Goal: Information Seeking & Learning: Learn about a topic

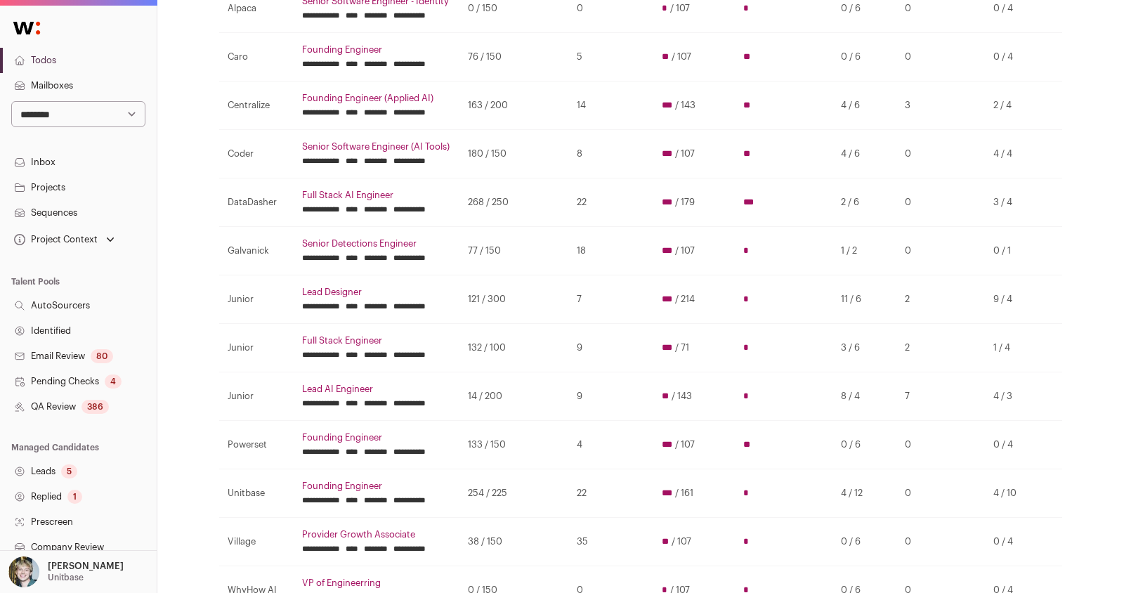
scroll to position [202, 0]
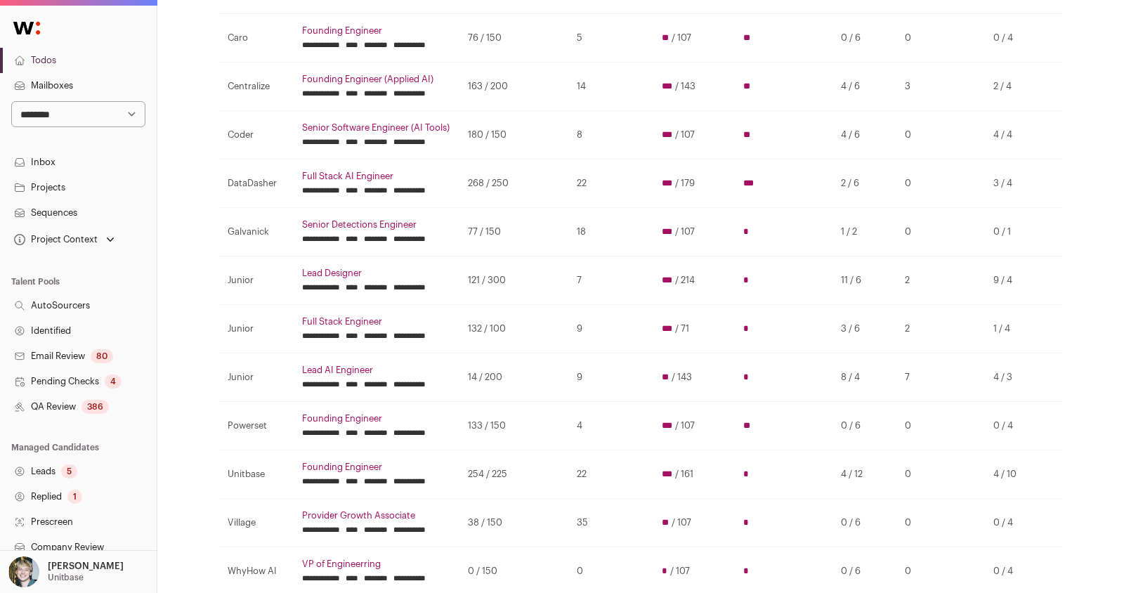
click at [1020, 292] on td "9 / 4" at bounding box center [1015, 280] width 60 height 48
drag, startPoint x: 1027, startPoint y: 289, endPoint x: 974, endPoint y: 385, distance: 110.0
click at [974, 385] on tbody "**********" at bounding box center [640, 281] width 843 height 630
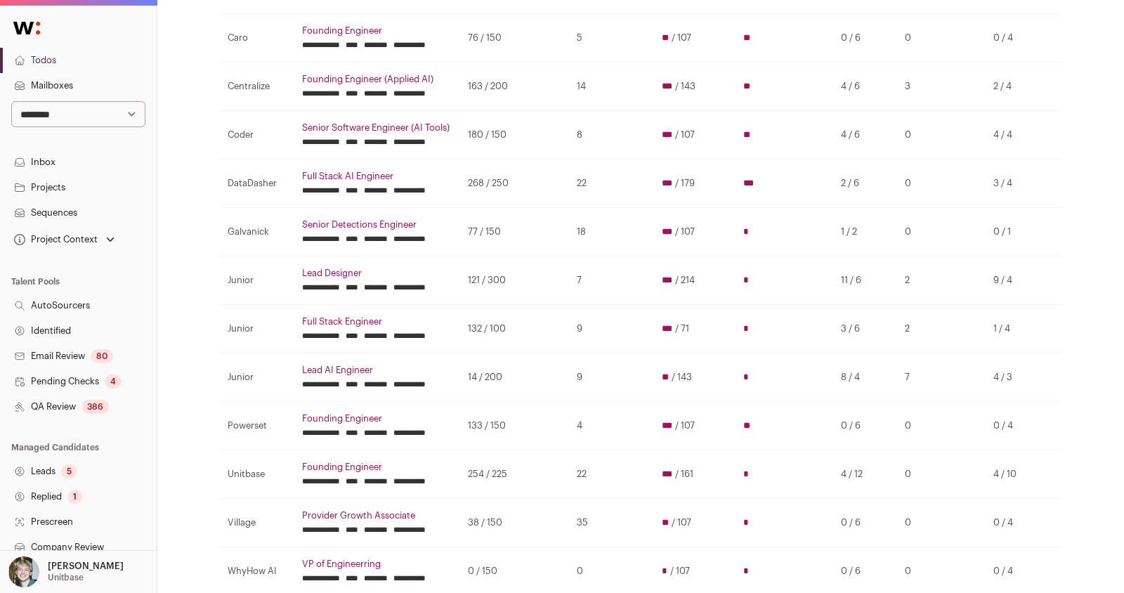
click at [1039, 376] on td "4 / 3" at bounding box center [1015, 377] width 60 height 48
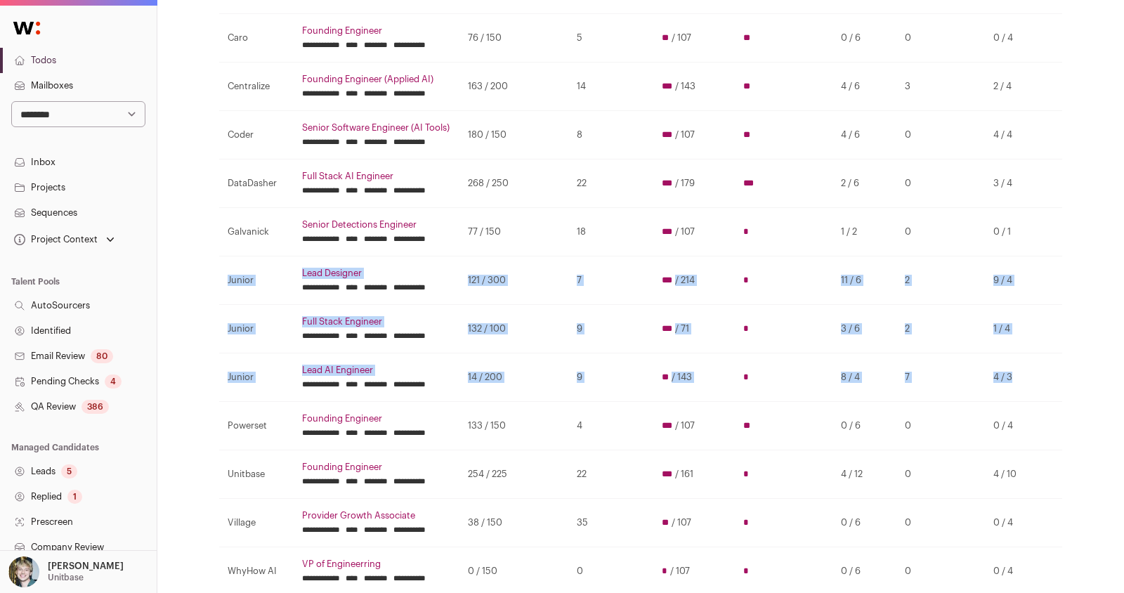
drag, startPoint x: 1039, startPoint y: 384, endPoint x: 228, endPoint y: 290, distance: 817.2
click at [228, 290] on tbody "**********" at bounding box center [640, 281] width 843 height 630
click at [1008, 279] on td "9 / 4" at bounding box center [1015, 280] width 60 height 48
drag, startPoint x: 996, startPoint y: 283, endPoint x: 1059, endPoint y: 397, distance: 130.1
click at [1060, 397] on table "**********" at bounding box center [640, 266] width 843 height 658
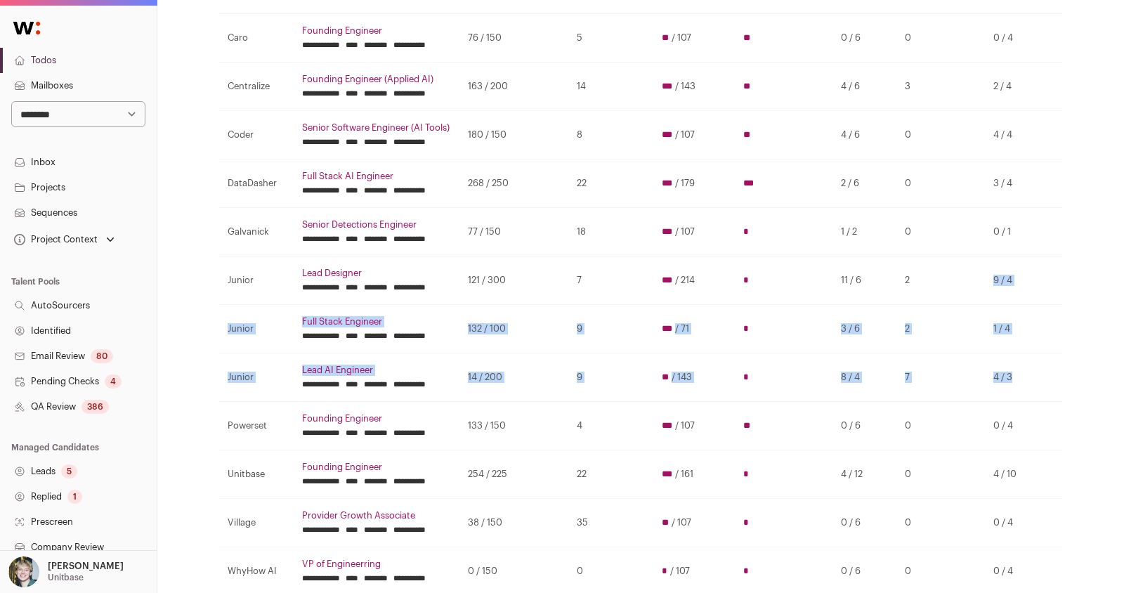
drag, startPoint x: 1042, startPoint y: 399, endPoint x: 972, endPoint y: 298, distance: 123.1
click at [972, 298] on tbody "**********" at bounding box center [640, 281] width 843 height 630
click at [972, 298] on td "2" at bounding box center [940, 280] width 88 height 48
drag, startPoint x: 977, startPoint y: 289, endPoint x: 1032, endPoint y: 289, distance: 55.5
click at [1032, 289] on tr "**********" at bounding box center [640, 280] width 843 height 48
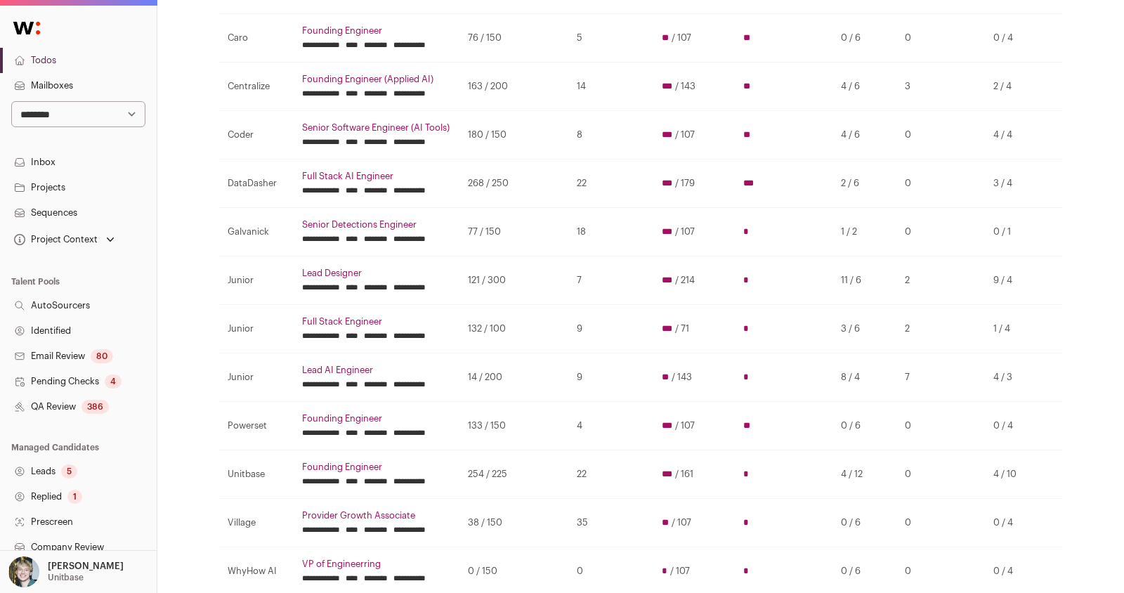
click at [1029, 382] on td "4 / 3" at bounding box center [1015, 377] width 60 height 48
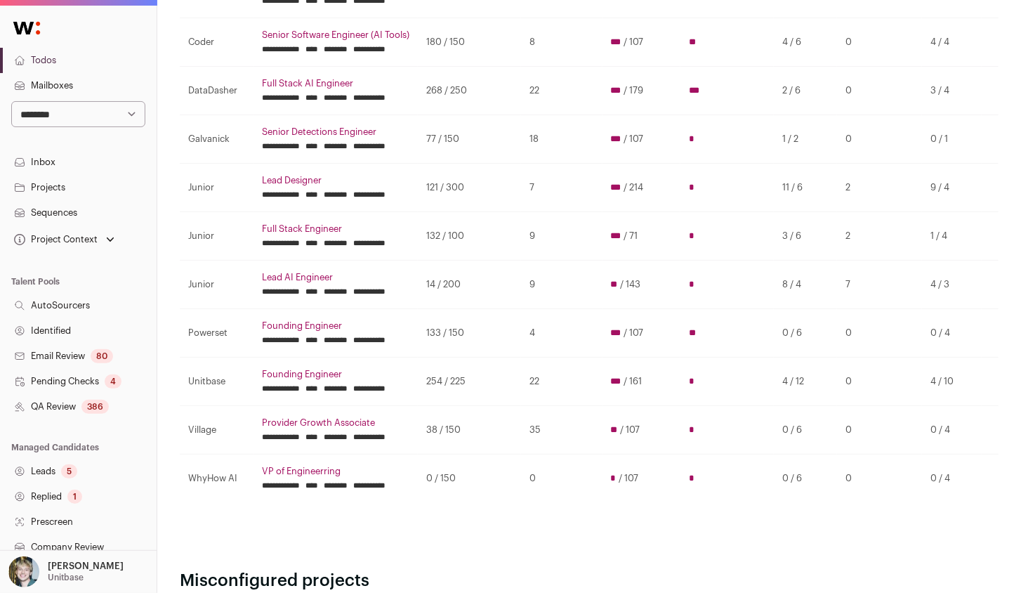
scroll to position [323, 0]
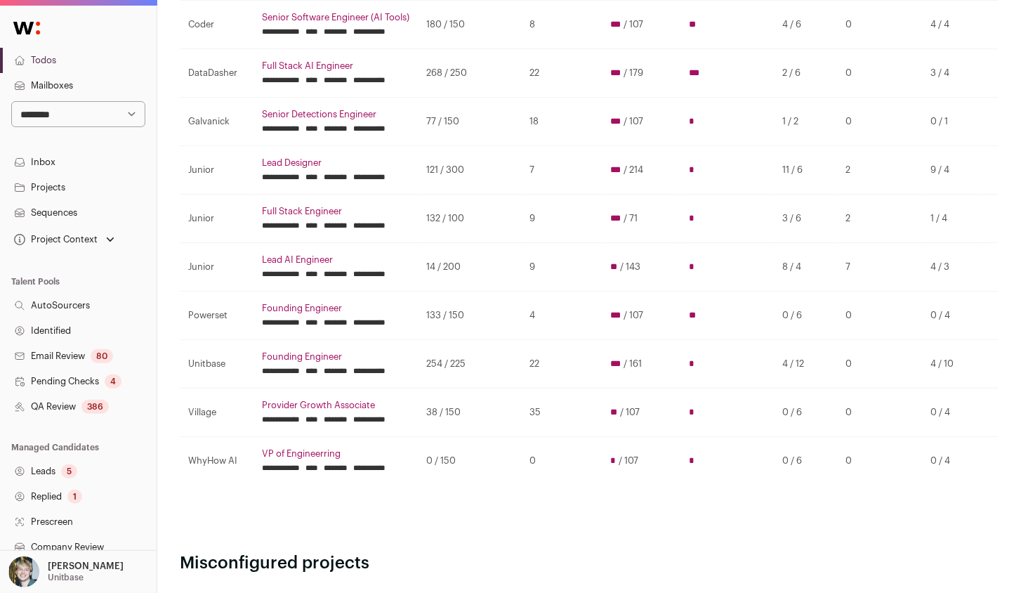
click at [348, 319] on input "********" at bounding box center [336, 322] width 24 height 11
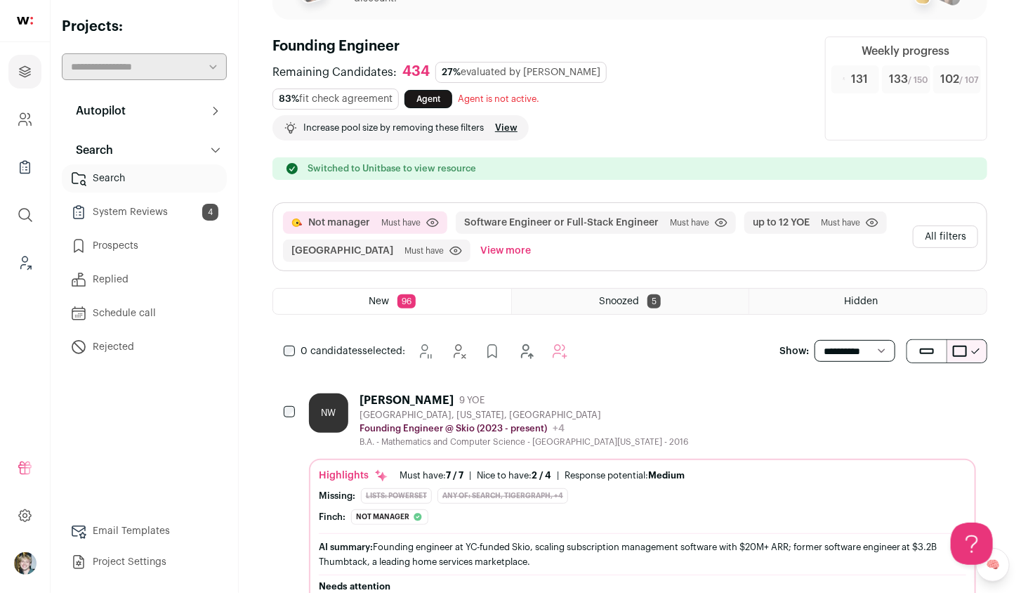
scroll to position [82, 0]
click at [628, 421] on div "Founding Engineer @ Skio (2023 - present) Skio Public / Private Private Valuati…" at bounding box center [524, 428] width 329 height 14
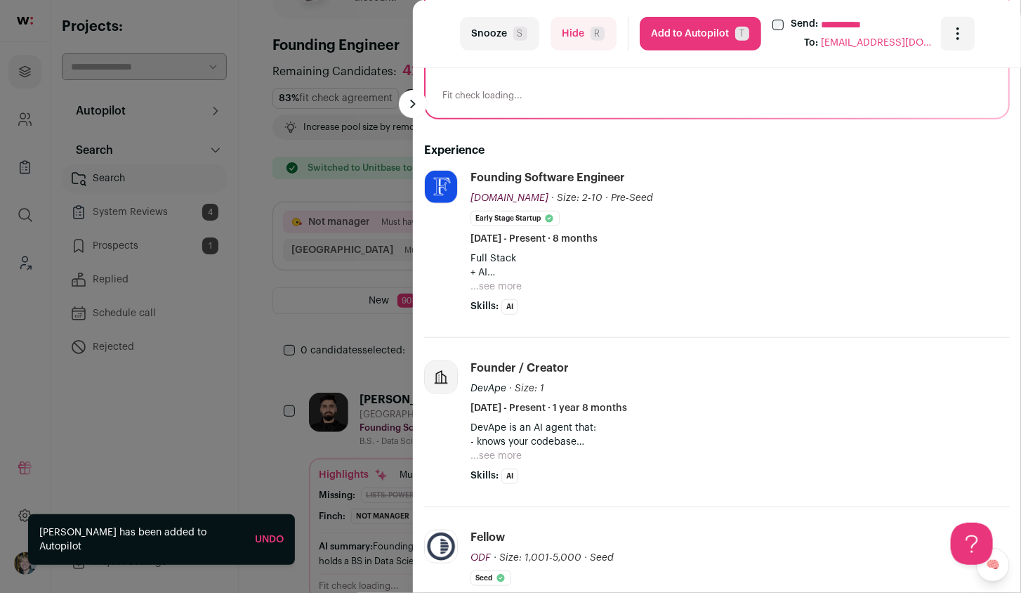
scroll to position [329, 0]
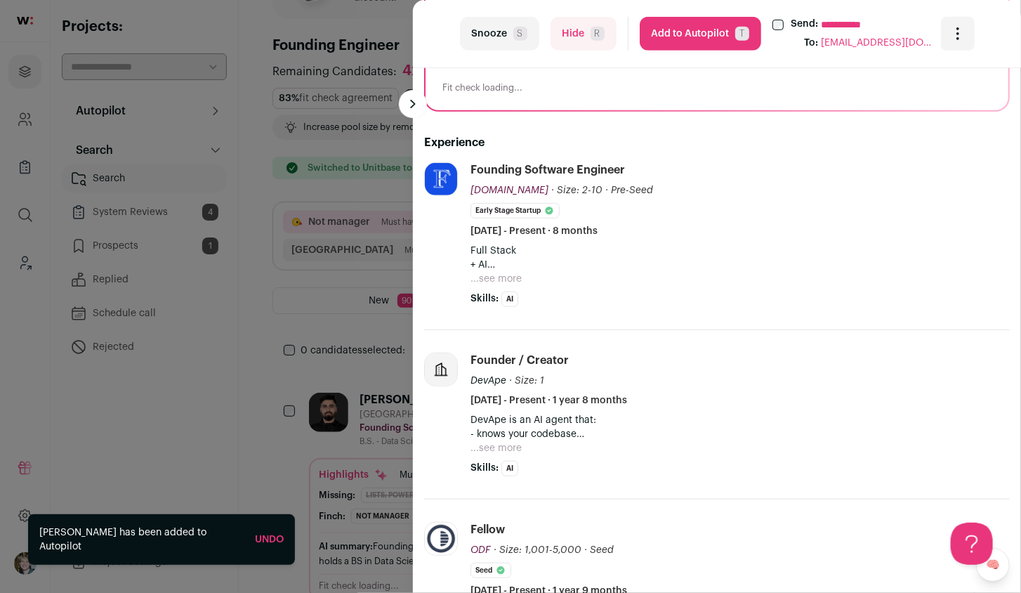
click at [512, 276] on button "...see more" at bounding box center [495, 279] width 51 height 14
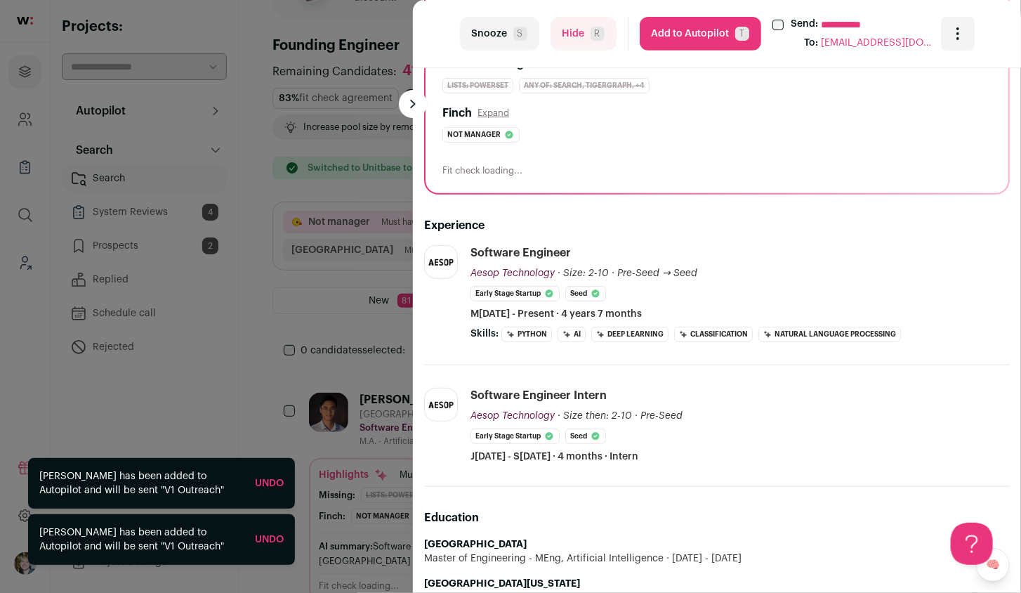
scroll to position [243, 0]
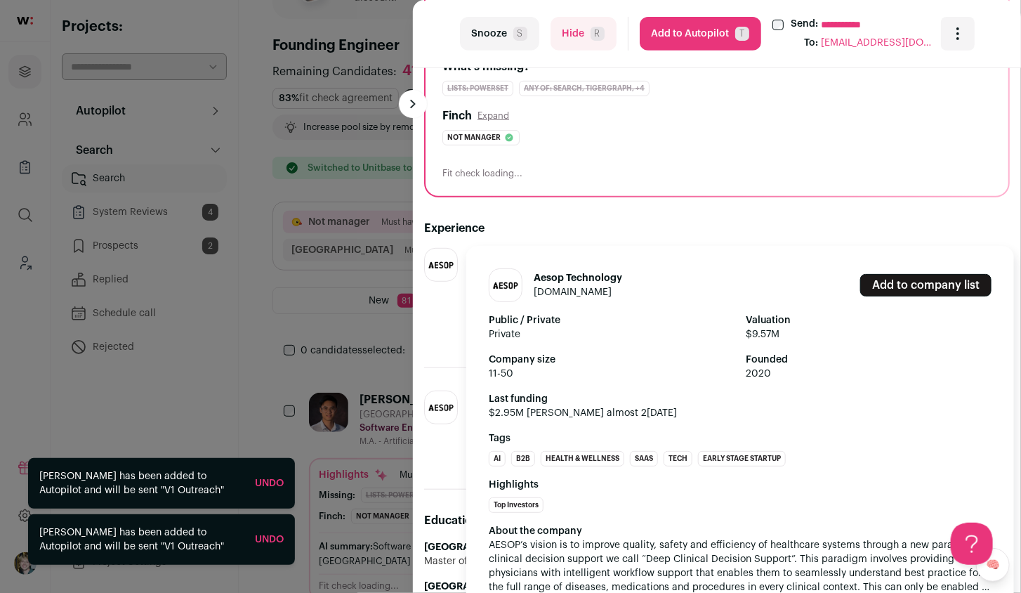
click at [556, 291] on link "aesoptek.com" at bounding box center [573, 292] width 78 height 10
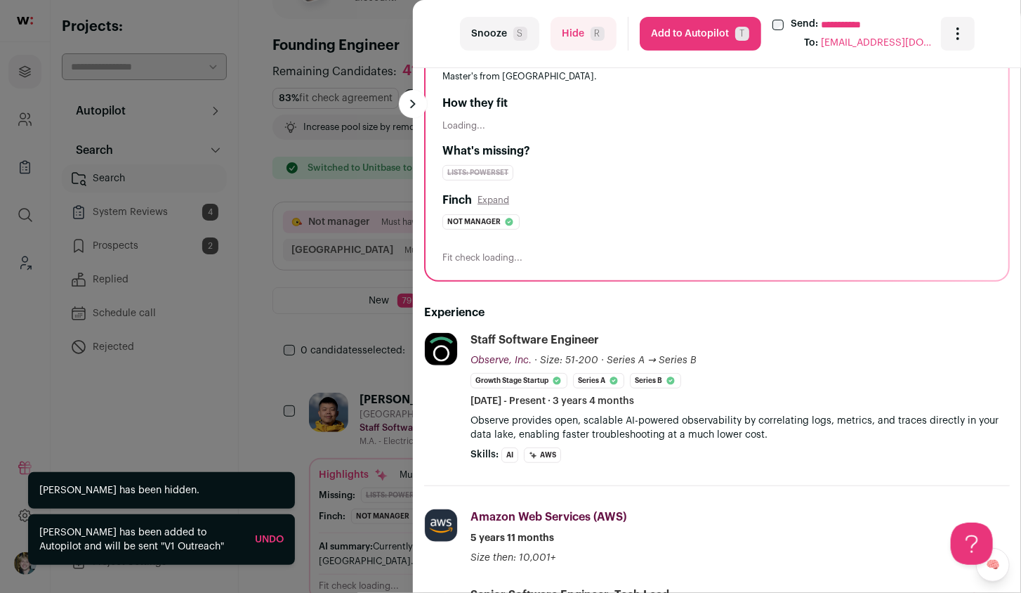
scroll to position [193, 0]
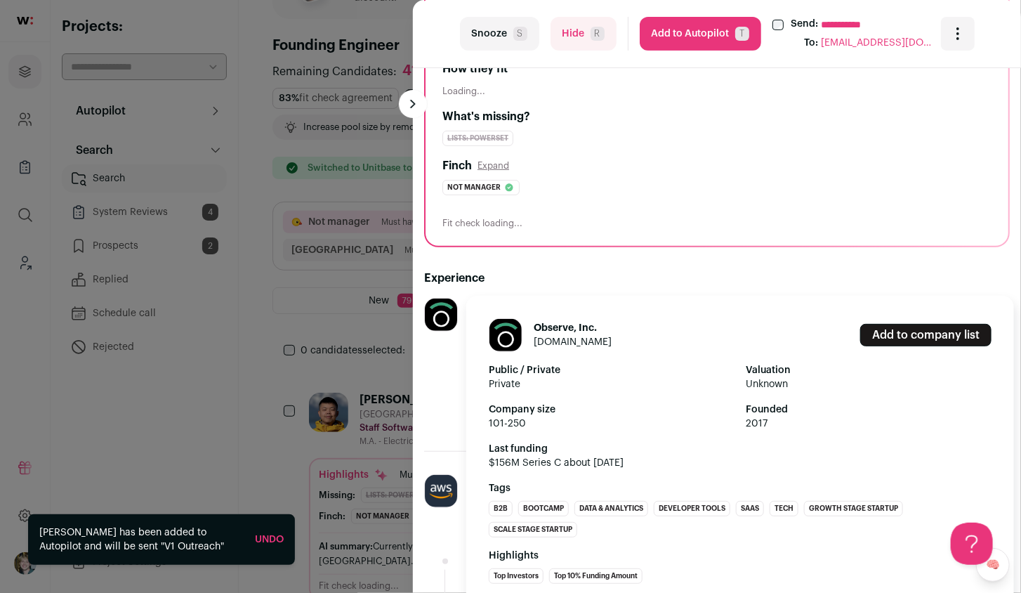
click at [584, 338] on link "[DOMAIN_NAME]" at bounding box center [573, 342] width 78 height 10
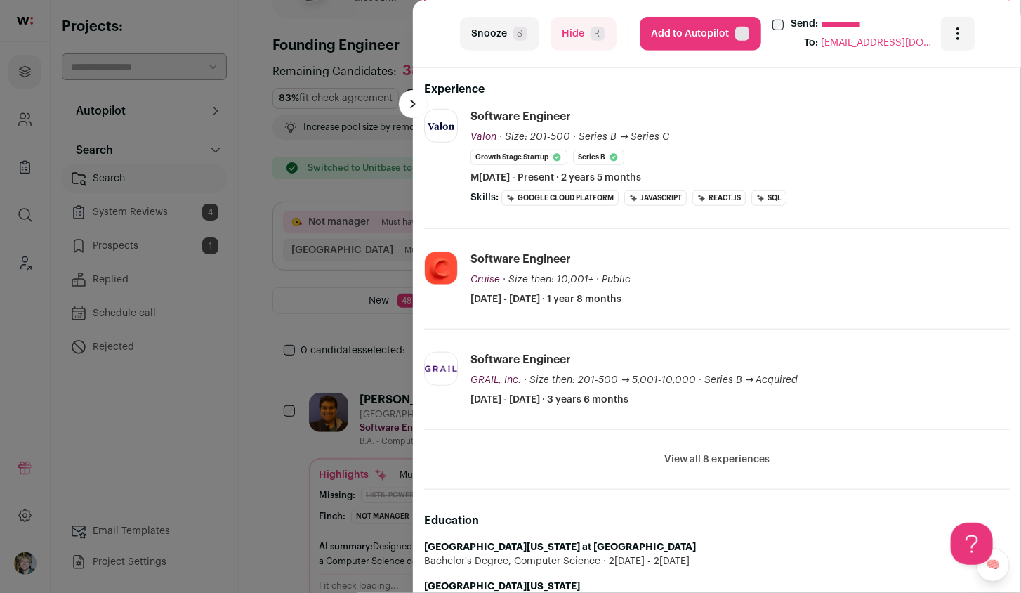
scroll to position [390, 0]
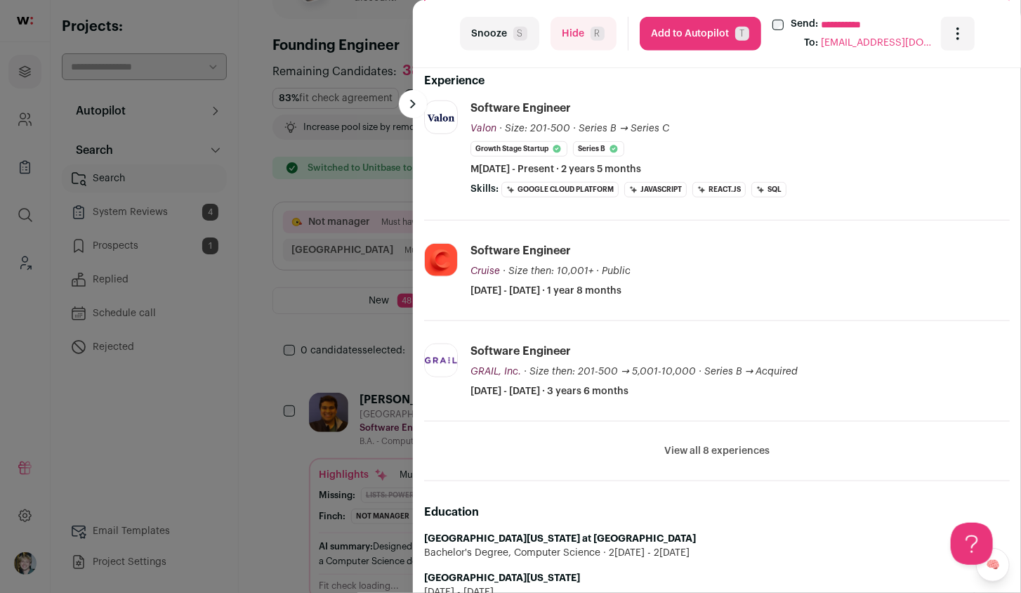
click at [374, 239] on div "**********" at bounding box center [510, 296] width 1021 height 593
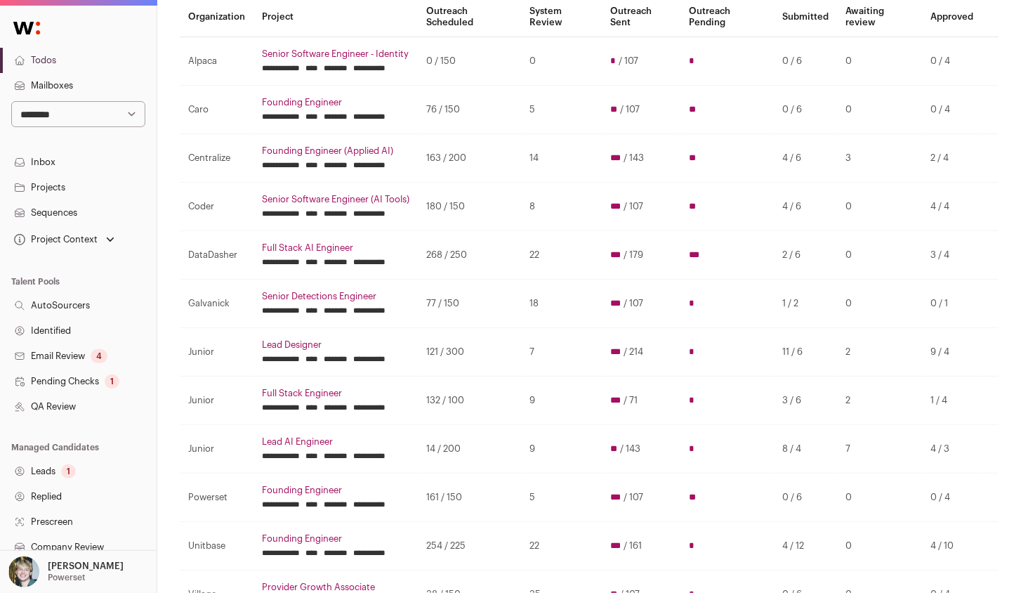
scroll to position [138, 0]
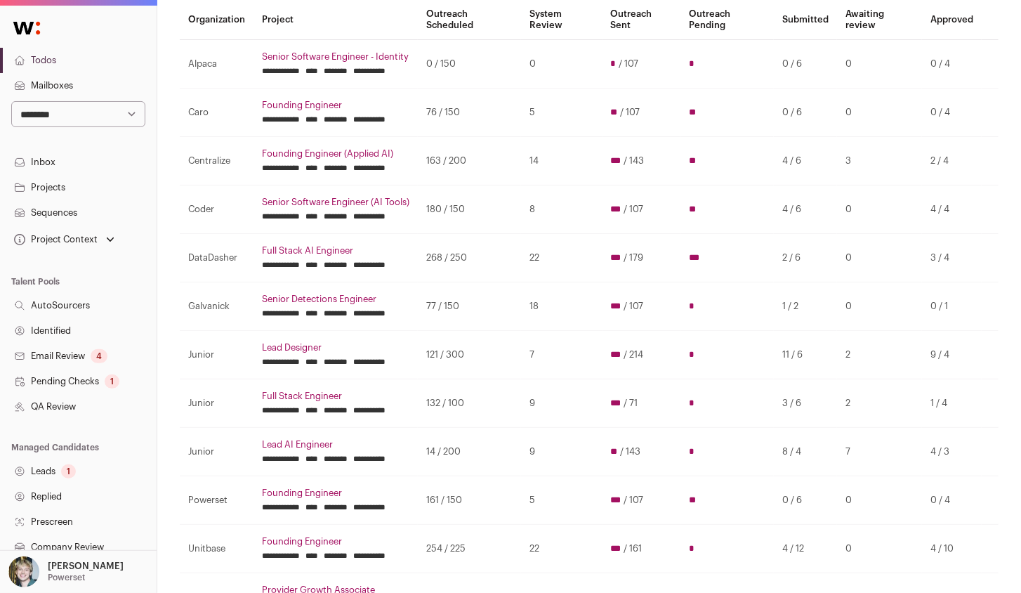
click at [348, 115] on input "********" at bounding box center [336, 119] width 24 height 11
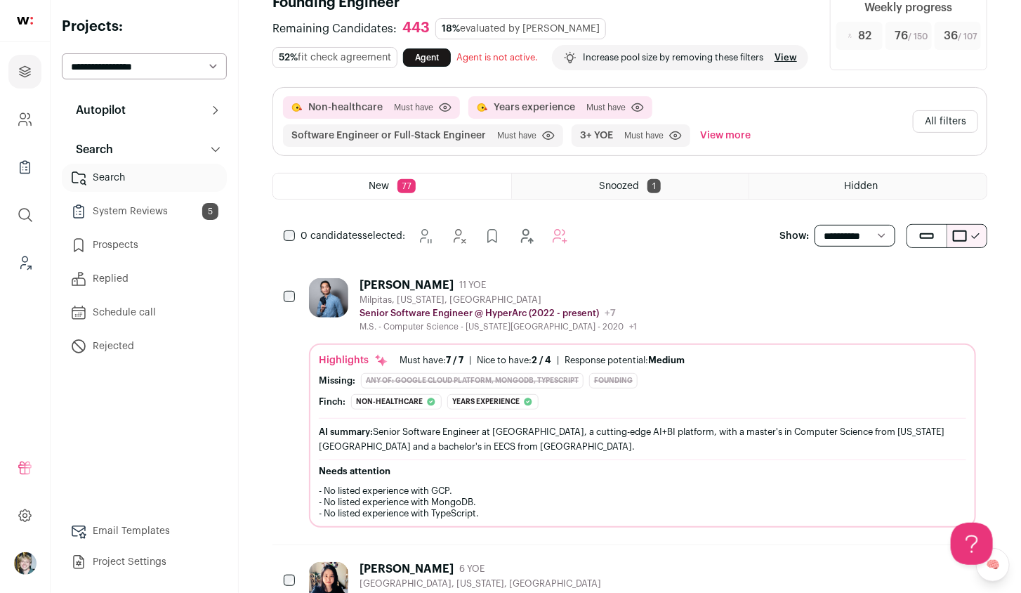
scroll to position [131, 0]
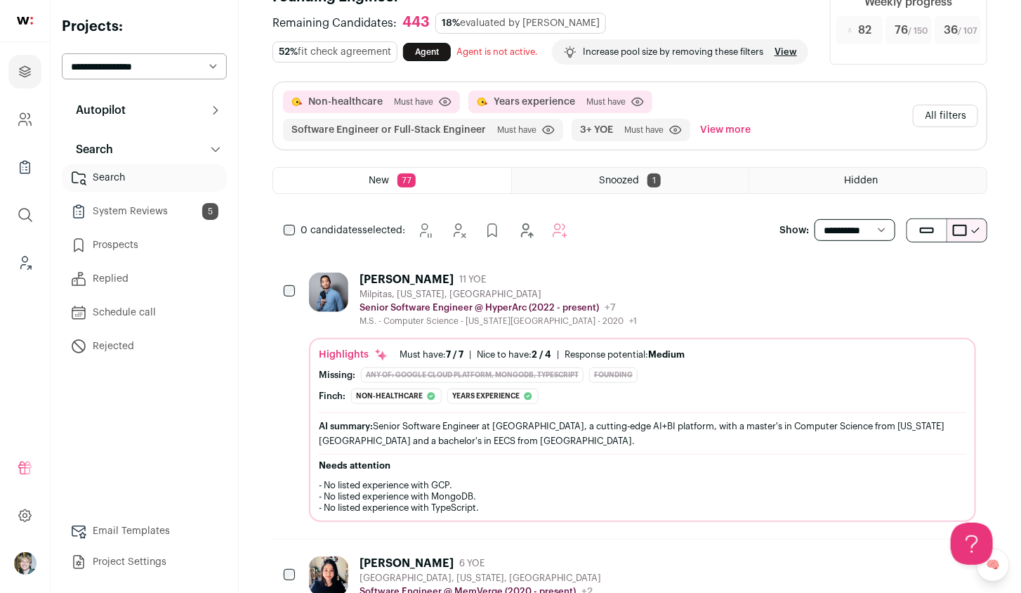
click at [611, 404] on div "[PERSON_NAME]ch: Non-healthcare The current company, HyperArc, is described as …" at bounding box center [642, 395] width 647 height 15
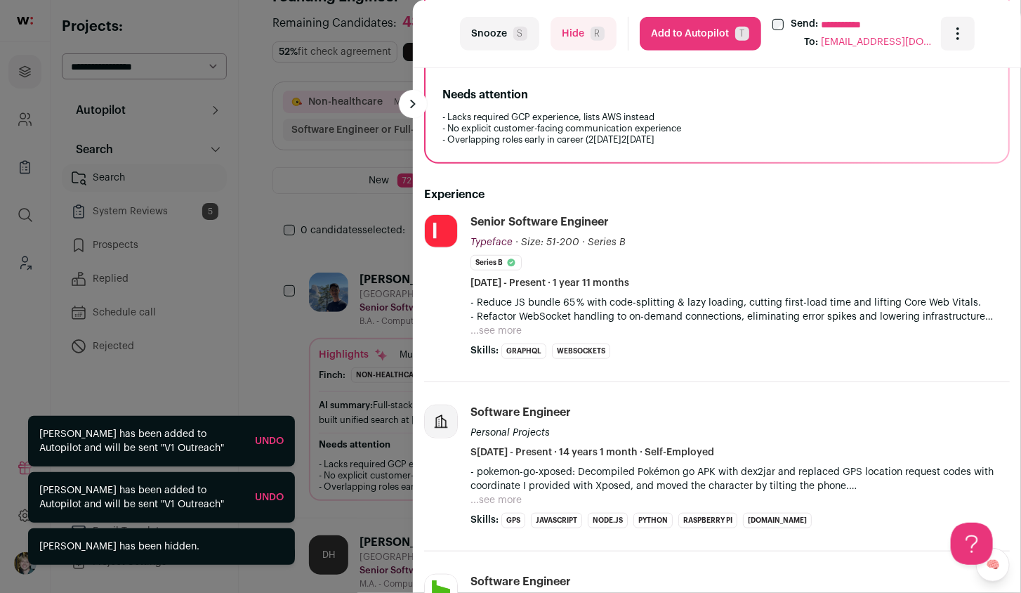
scroll to position [331, 0]
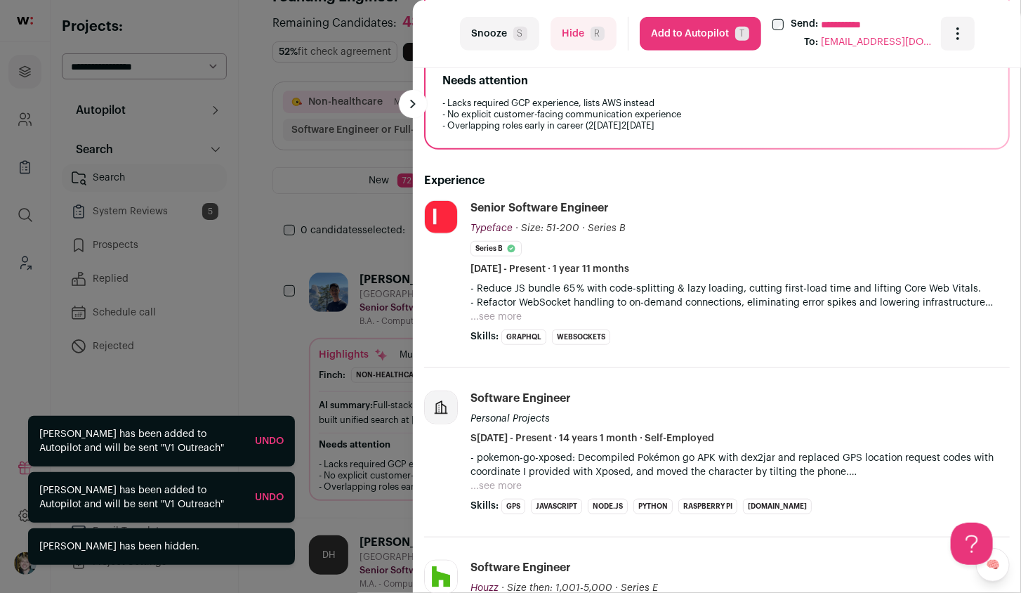
click at [501, 310] on button "...see more" at bounding box center [495, 317] width 51 height 14
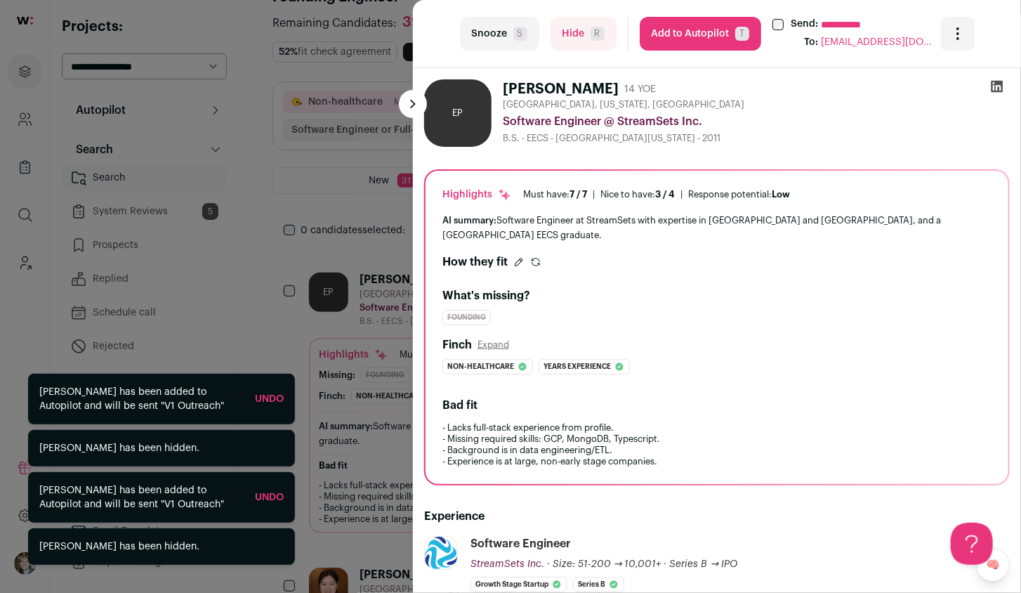
scroll to position [307, 0]
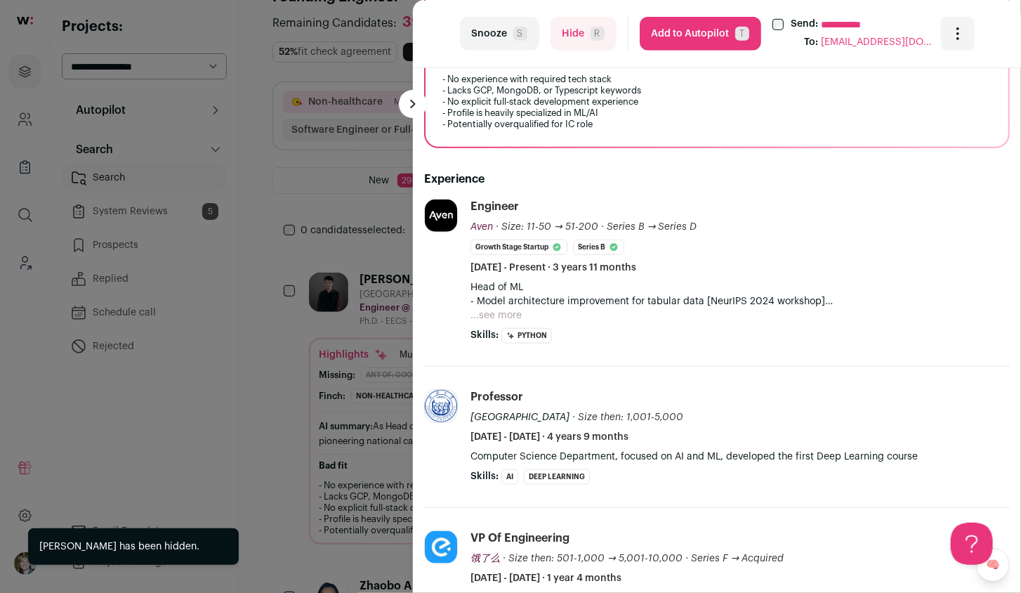
click at [501, 308] on button "...see more" at bounding box center [495, 315] width 51 height 14
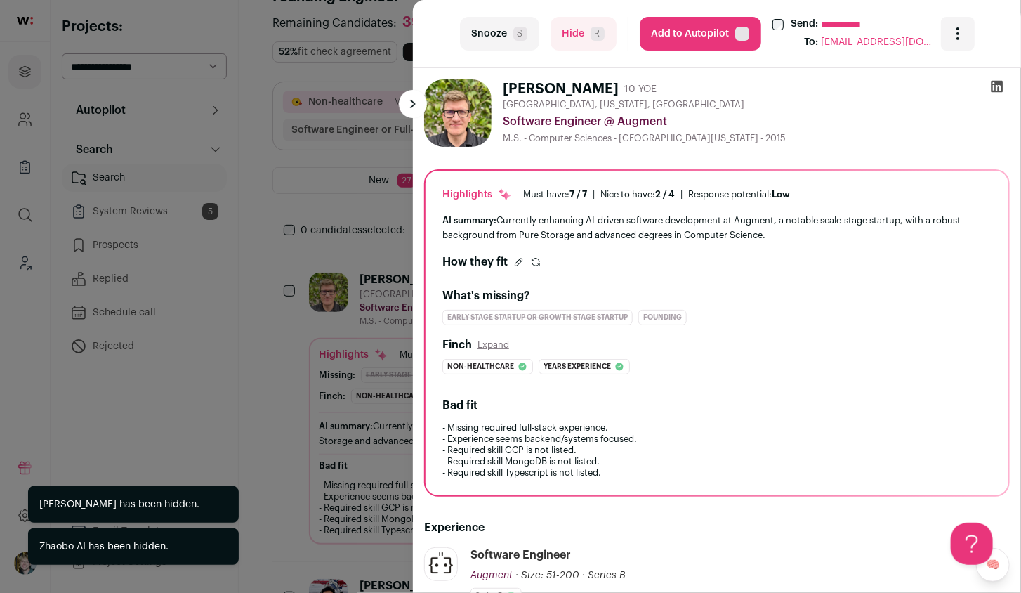
scroll to position [324, 0]
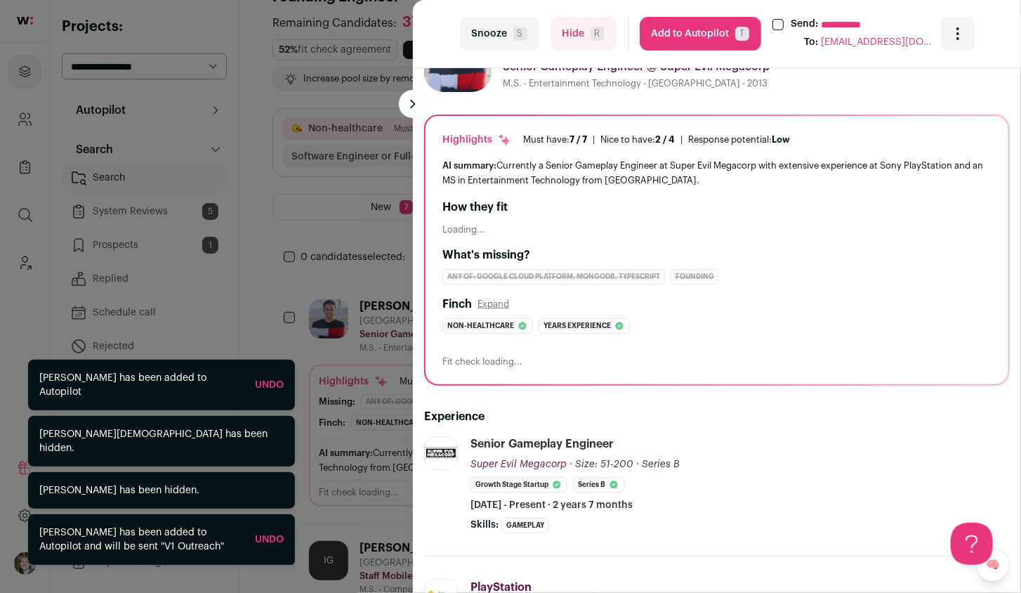
click at [272, 537] on link "Undo" at bounding box center [269, 539] width 29 height 10
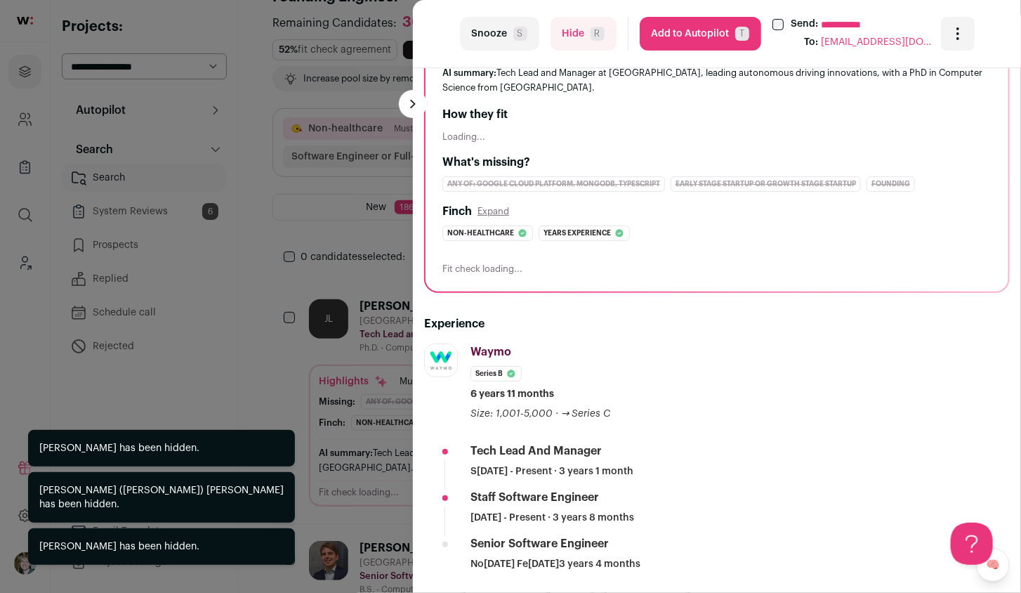
click at [369, 255] on div "last Snooze S Hide R Add to Autopilot T" at bounding box center [510, 296] width 1021 height 593
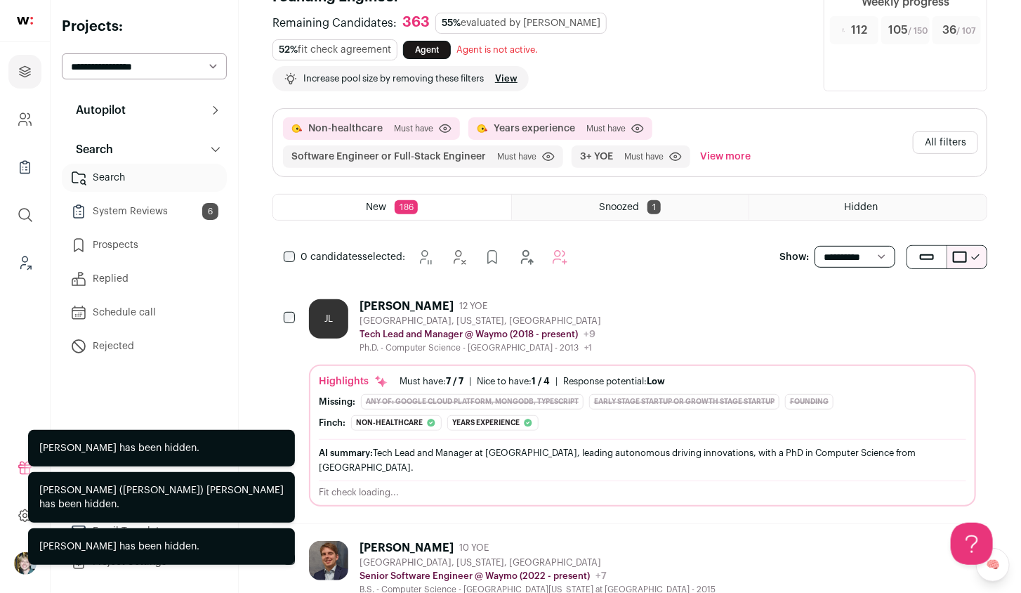
click at [937, 138] on button "All filters" at bounding box center [945, 142] width 65 height 22
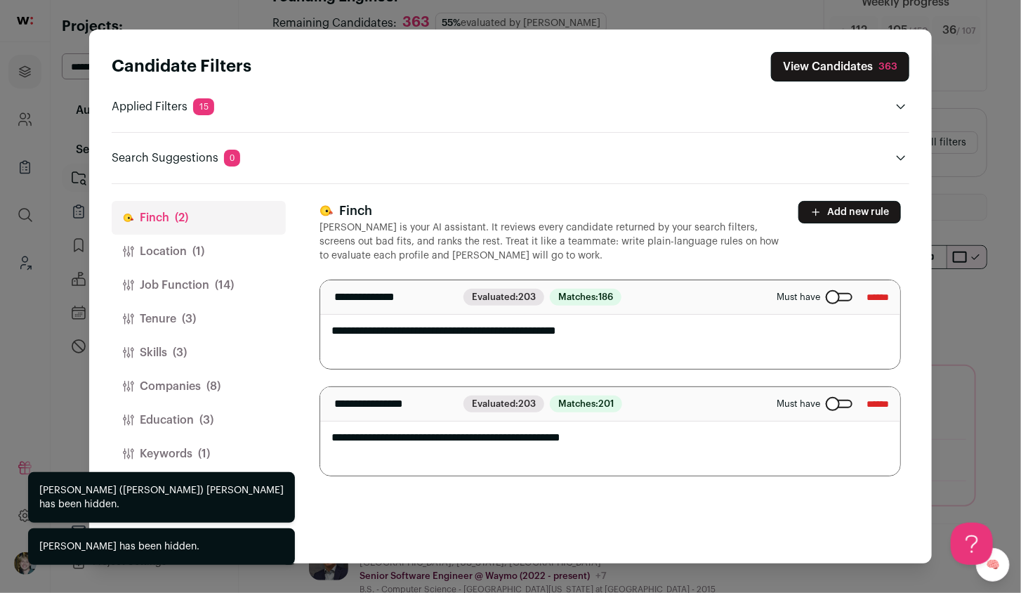
click at [203, 315] on button "Tenure (3)" at bounding box center [199, 319] width 174 height 34
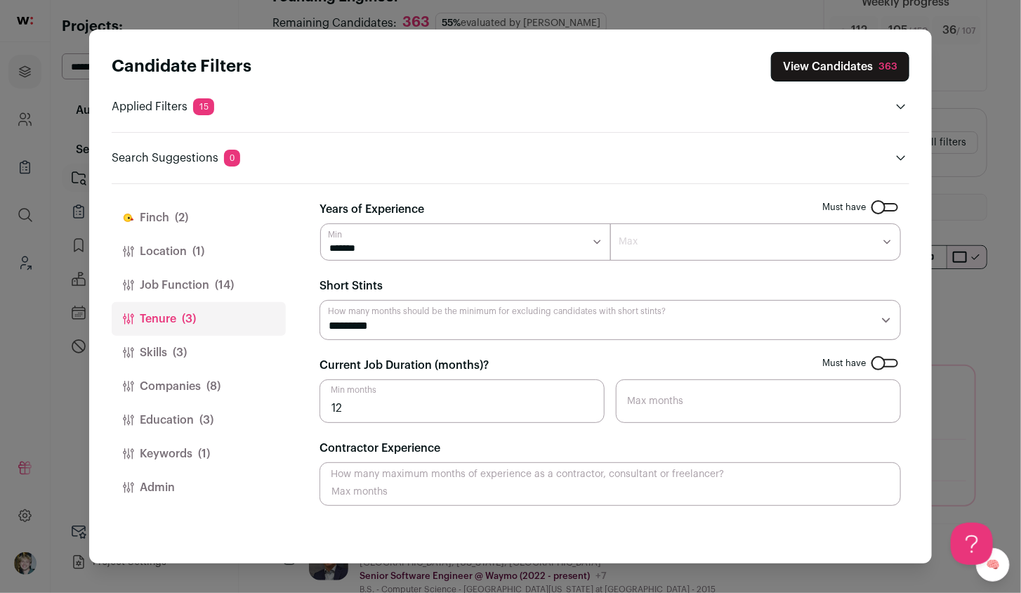
click at [222, 279] on span "(14)" at bounding box center [224, 285] width 19 height 17
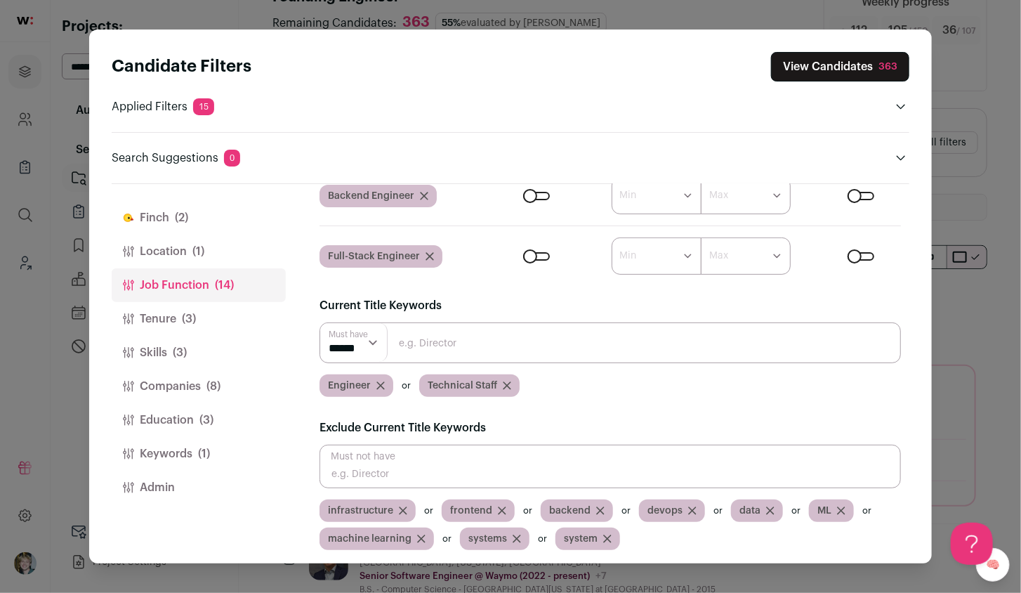
click at [466, 461] on input "Close modal via background" at bounding box center [610, 467] width 581 height 44
type input "w"
click at [225, 388] on button "Companies (8)" at bounding box center [199, 386] width 174 height 34
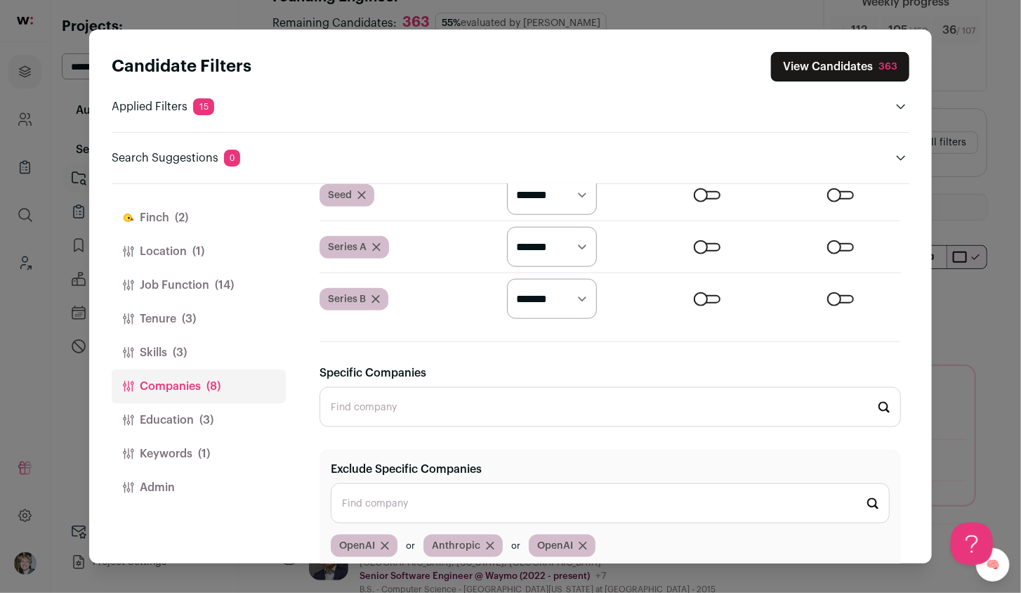
scroll to position [753, 0]
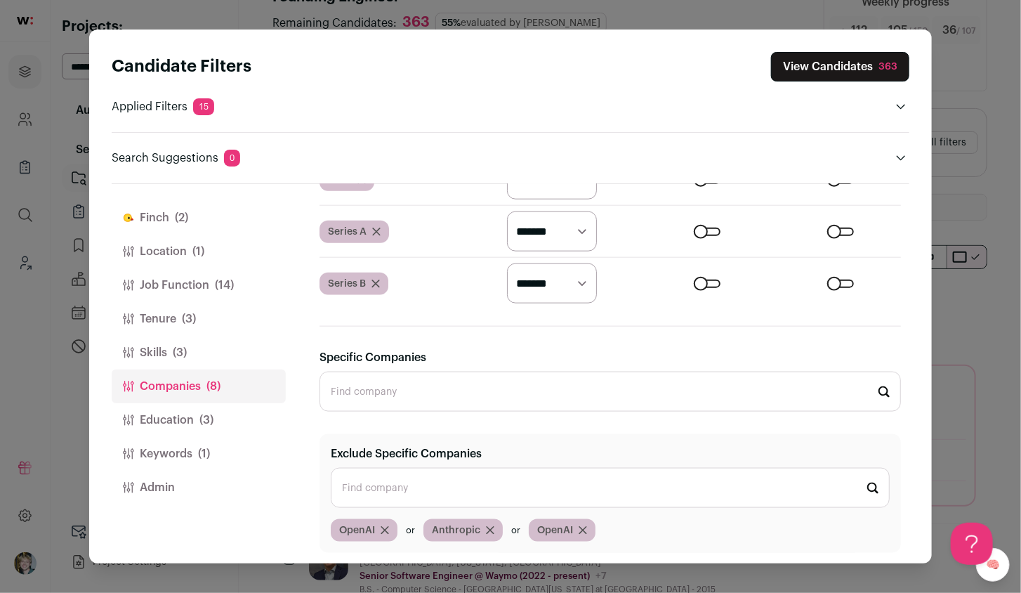
click at [463, 480] on input "Exclude Specific Companies" at bounding box center [610, 488] width 559 height 40
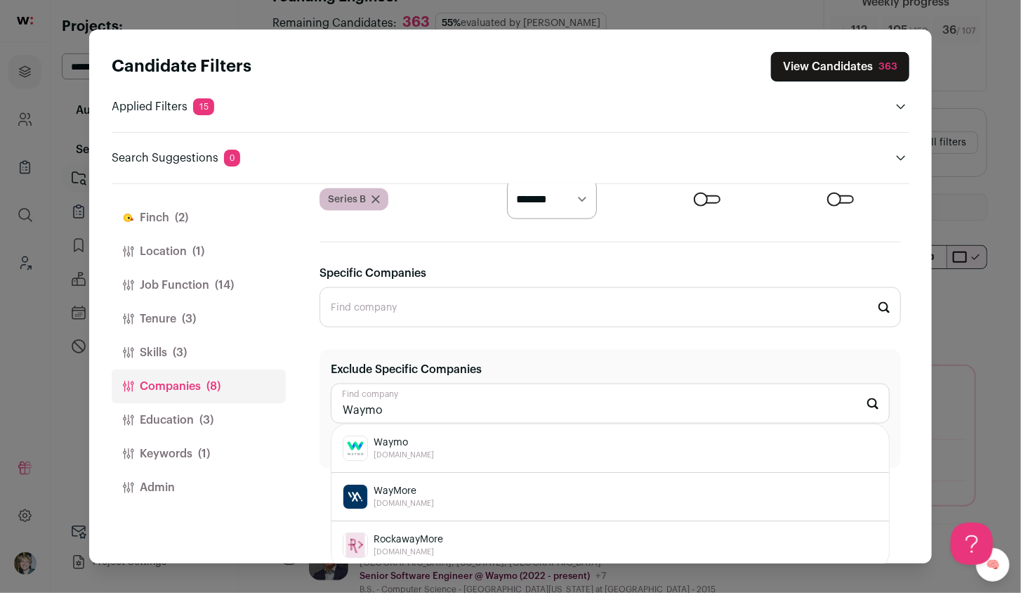
click at [527, 444] on div "Waymo [DOMAIN_NAME]" at bounding box center [610, 447] width 535 height 25
type input "Waymo [DOMAIN_NAME]"
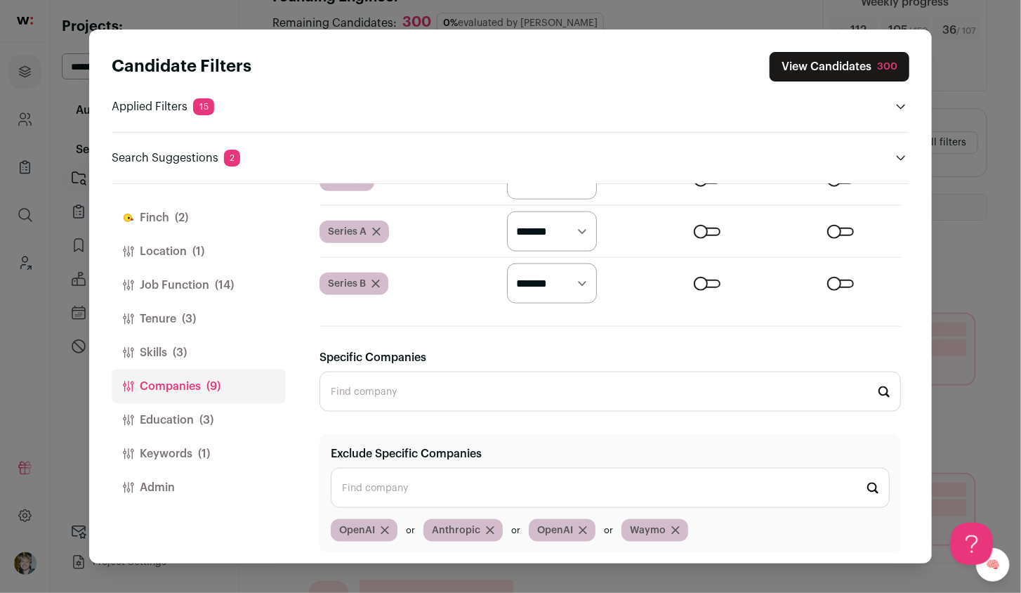
click at [842, 73] on button "View Candidates 300" at bounding box center [840, 66] width 140 height 29
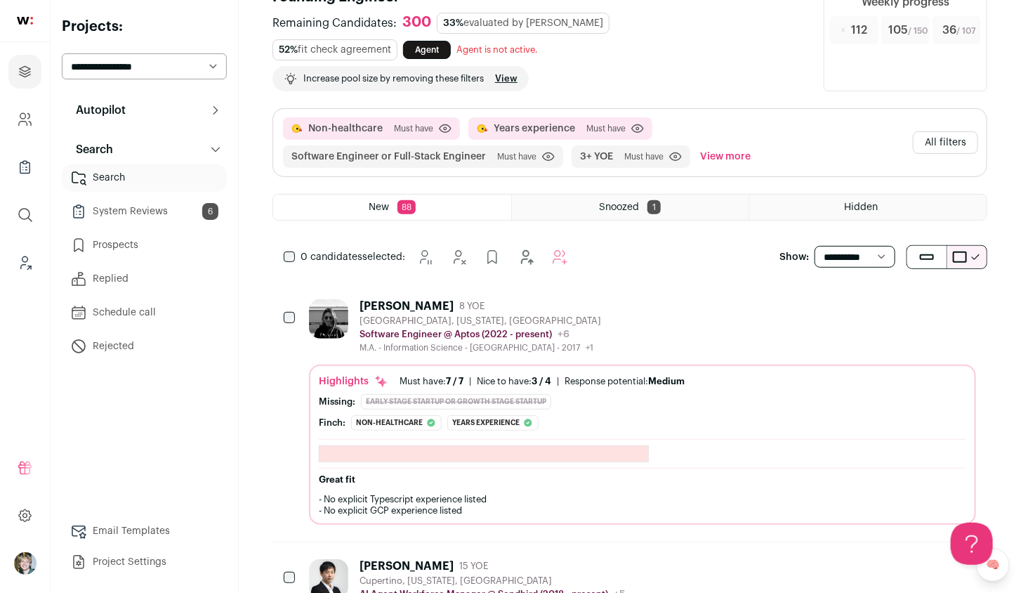
scroll to position [0, 0]
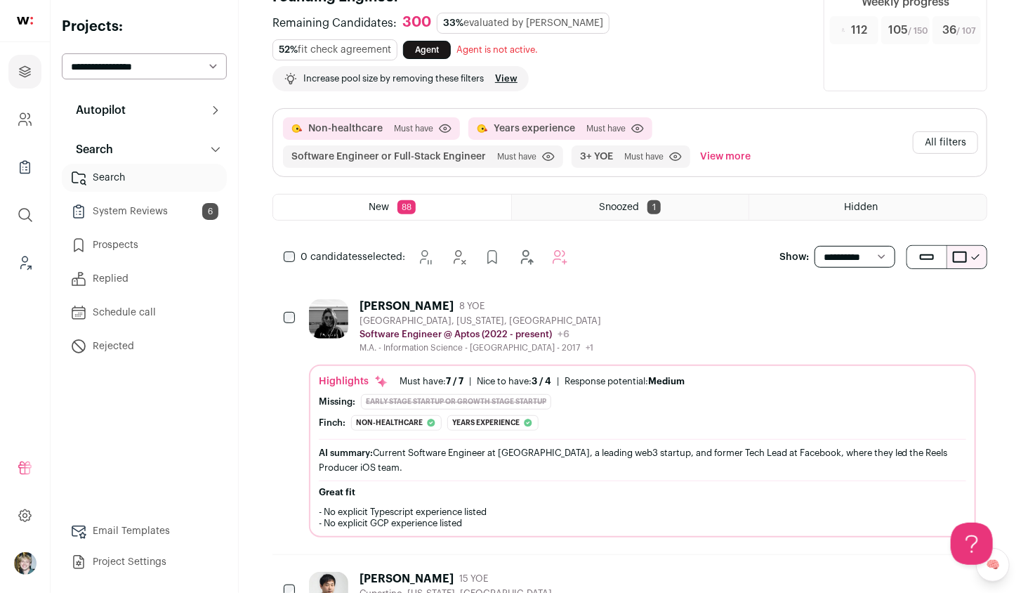
click at [677, 340] on div "[PERSON_NAME] 8 YOE [GEOGRAPHIC_DATA], [US_STATE], [GEOGRAPHIC_DATA] Software E…" at bounding box center [642, 326] width 667 height 54
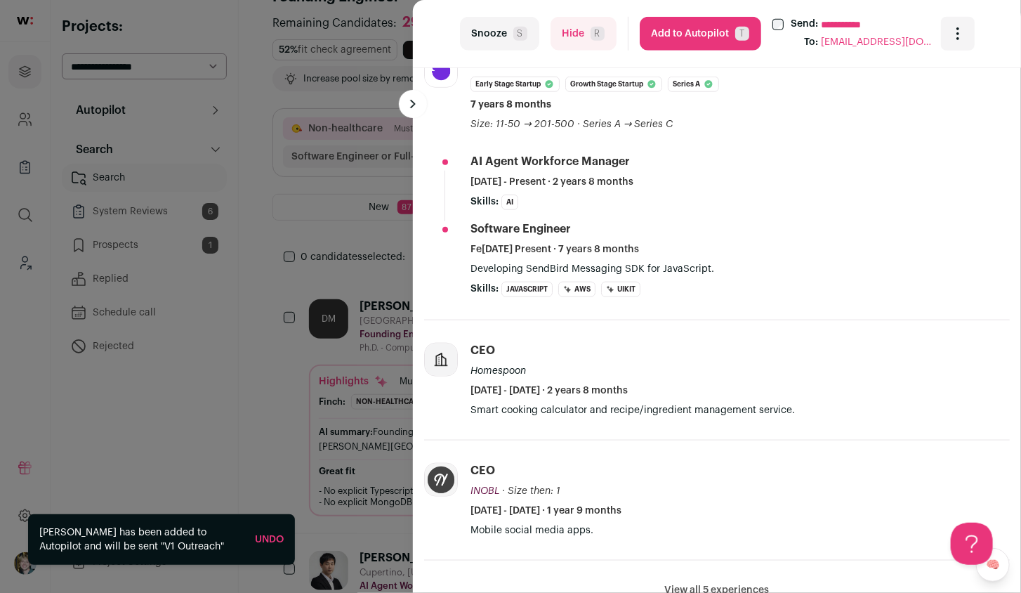
scroll to position [553, 0]
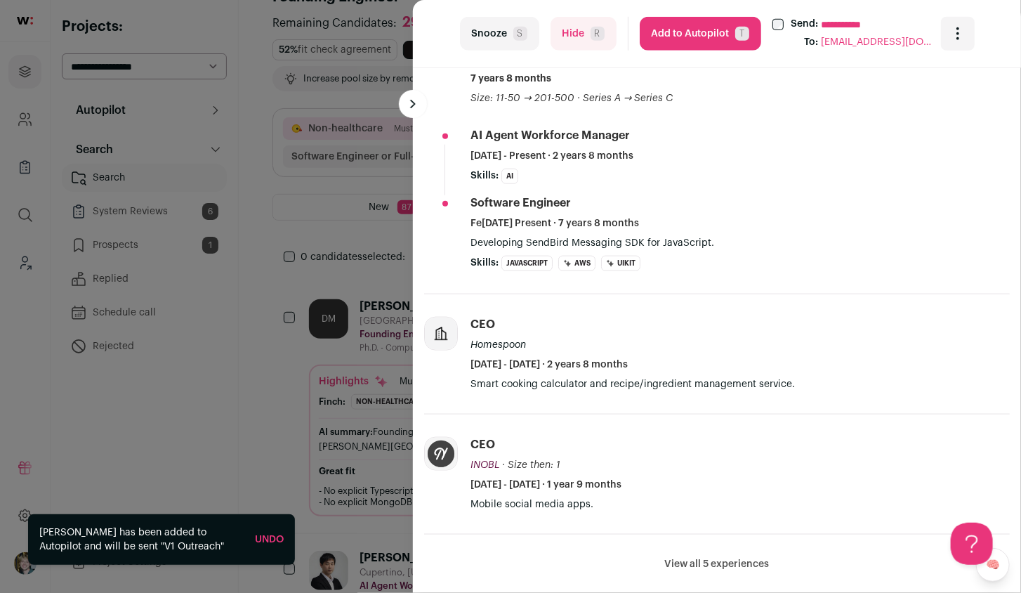
click at [353, 385] on div "**********" at bounding box center [510, 296] width 1021 height 593
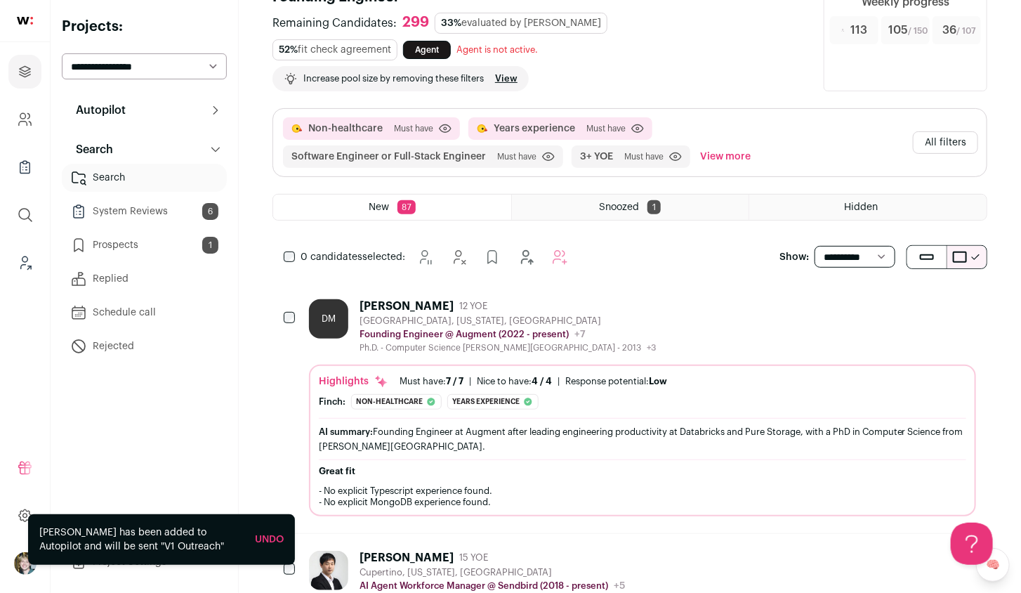
click at [532, 378] on div "Nice to have: 4 / 4" at bounding box center [514, 381] width 75 height 11
